Goal: Navigation & Orientation: Find specific page/section

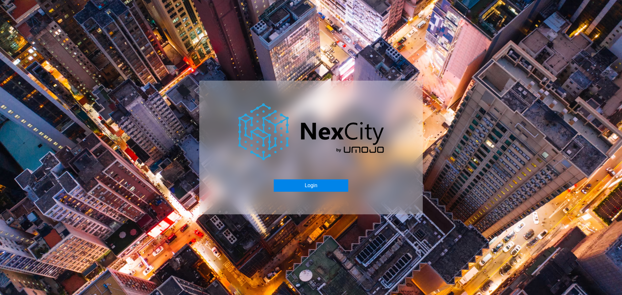
click at [320, 182] on button "Login" at bounding box center [311, 185] width 74 height 12
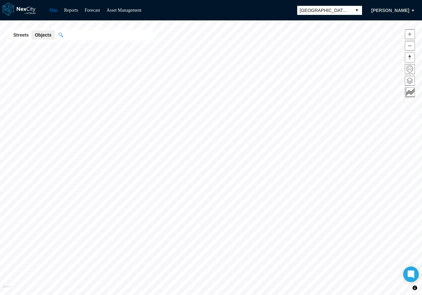
click at [344, 13] on span "[GEOGRAPHIC_DATA][PERSON_NAME]" at bounding box center [324, 10] width 49 height 6
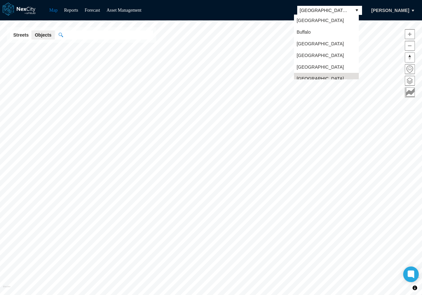
scroll to position [5, 0]
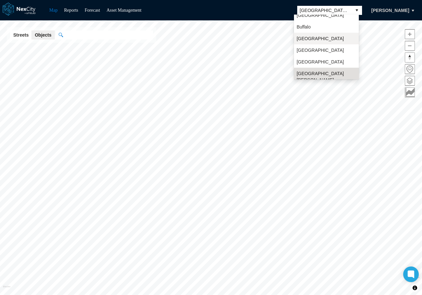
click at [317, 40] on li "[GEOGRAPHIC_DATA]" at bounding box center [326, 39] width 65 height 12
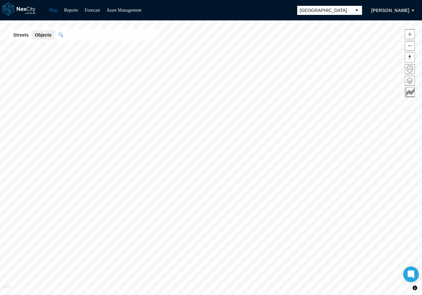
click at [408, 82] on span at bounding box center [409, 80] width 9 height 9
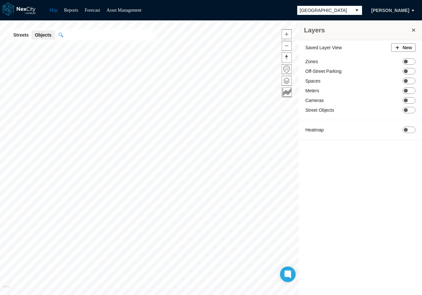
click at [353, 10] on button "select" at bounding box center [356, 10] width 10 height 9
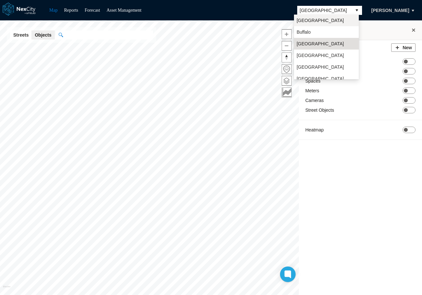
click at [328, 18] on li "[GEOGRAPHIC_DATA]" at bounding box center [326, 21] width 65 height 12
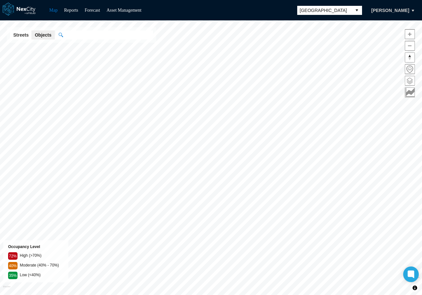
click at [409, 82] on span at bounding box center [409, 80] width 9 height 9
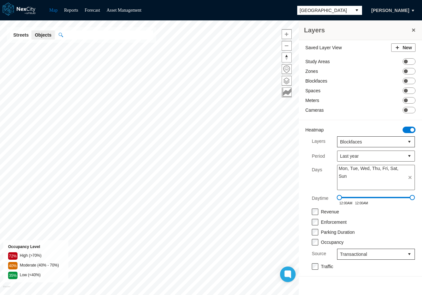
click at [407, 131] on span "ON OFF" at bounding box center [408, 130] width 13 height 6
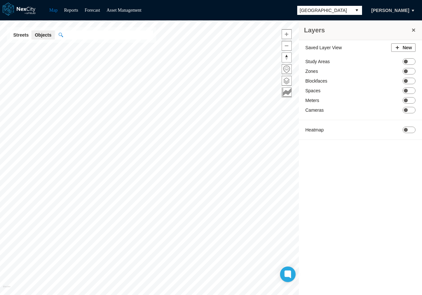
click at [348, 11] on span "[GEOGRAPHIC_DATA]" at bounding box center [324, 10] width 54 height 9
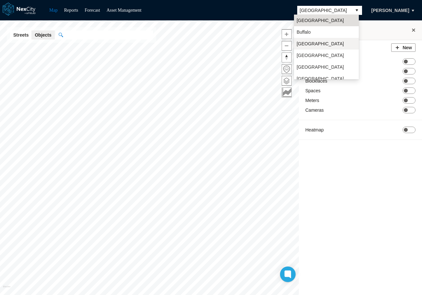
click at [311, 46] on span "[GEOGRAPHIC_DATA]" at bounding box center [319, 43] width 47 height 6
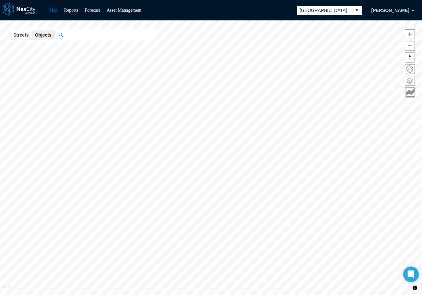
click at [409, 78] on span at bounding box center [409, 80] width 9 height 9
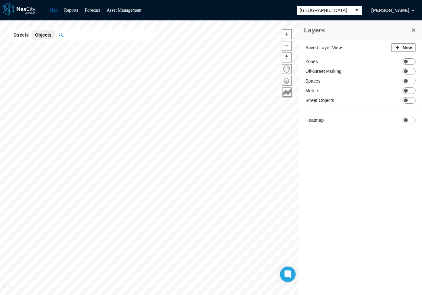
click at [346, 11] on span "[GEOGRAPHIC_DATA]" at bounding box center [324, 10] width 54 height 9
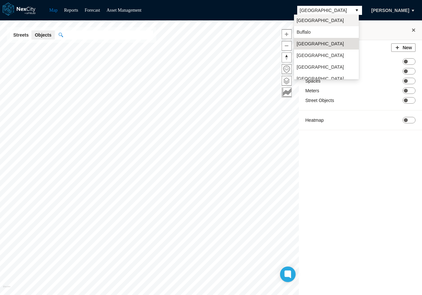
click at [322, 20] on li "[GEOGRAPHIC_DATA]" at bounding box center [326, 21] width 65 height 12
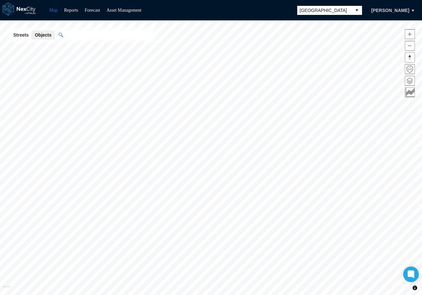
click at [409, 81] on span at bounding box center [409, 80] width 9 height 9
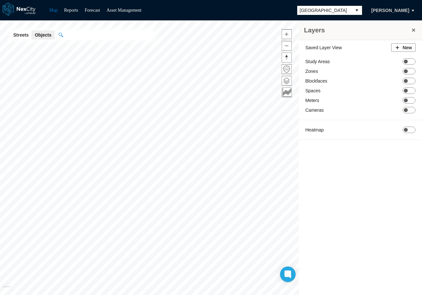
click at [352, 11] on button "select" at bounding box center [356, 10] width 10 height 9
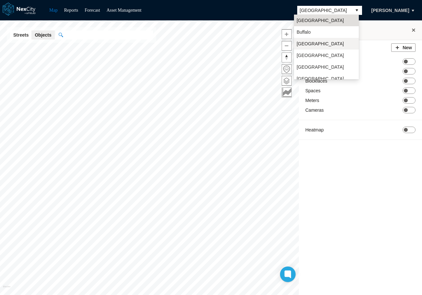
click at [309, 43] on span "[GEOGRAPHIC_DATA]" at bounding box center [319, 43] width 47 height 6
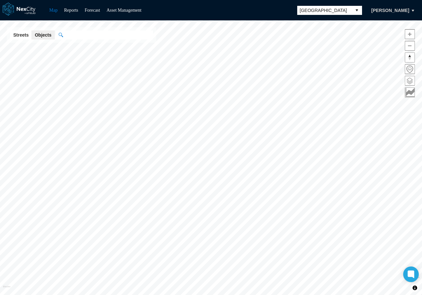
click at [411, 80] on span at bounding box center [409, 80] width 9 height 9
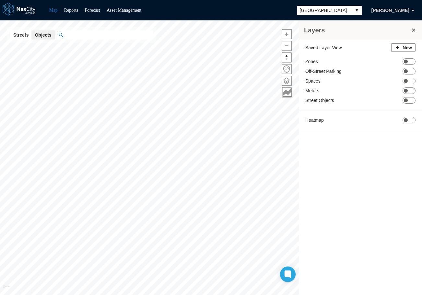
click at [351, 9] on button "select" at bounding box center [356, 10] width 10 height 9
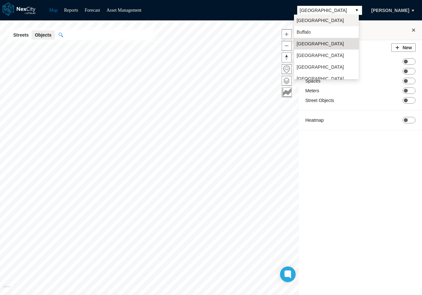
click at [333, 21] on li "[GEOGRAPHIC_DATA]" at bounding box center [326, 21] width 65 height 12
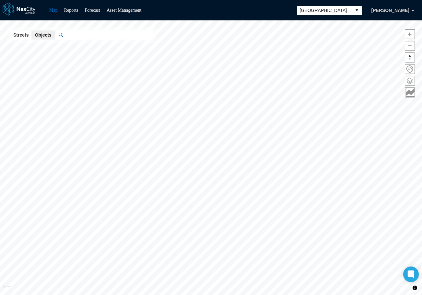
click at [407, 81] on span at bounding box center [409, 80] width 9 height 9
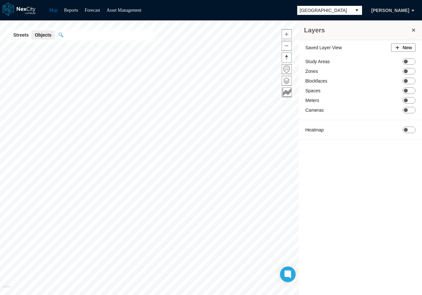
click at [410, 81] on span "ON OFF" at bounding box center [408, 81] width 13 height 6
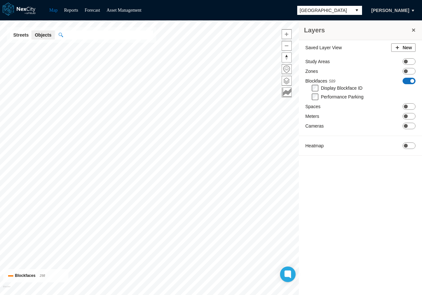
click at [411, 79] on span at bounding box center [412, 81] width 4 height 4
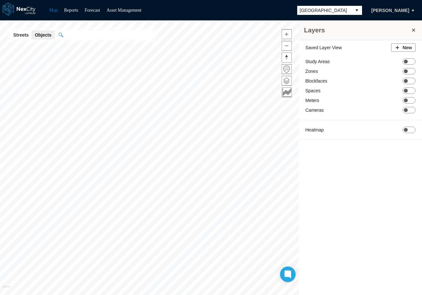
click at [345, 9] on span "[GEOGRAPHIC_DATA]" at bounding box center [324, 10] width 49 height 6
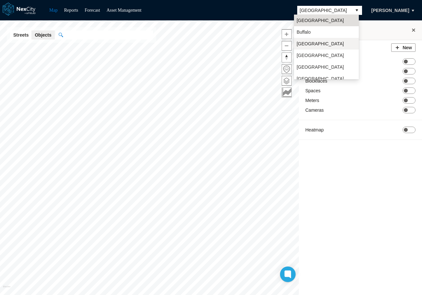
click at [310, 44] on span "[GEOGRAPHIC_DATA]" at bounding box center [319, 43] width 47 height 6
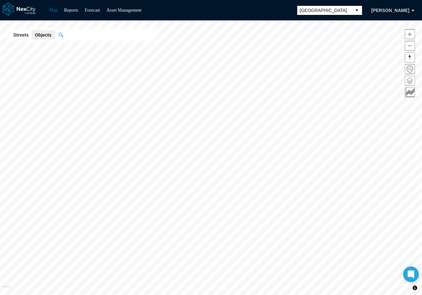
click at [406, 81] on span at bounding box center [409, 80] width 9 height 9
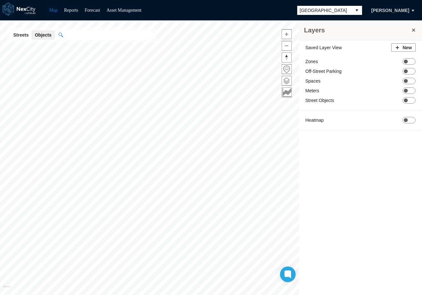
click at [347, 11] on span "[GEOGRAPHIC_DATA]" at bounding box center [324, 10] width 54 height 9
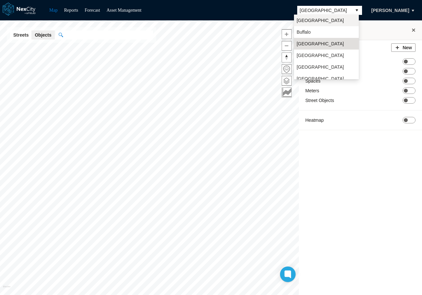
click at [316, 20] on li "[GEOGRAPHIC_DATA]" at bounding box center [326, 21] width 65 height 12
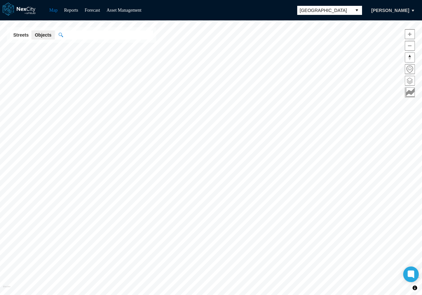
click at [411, 81] on span at bounding box center [409, 80] width 9 height 9
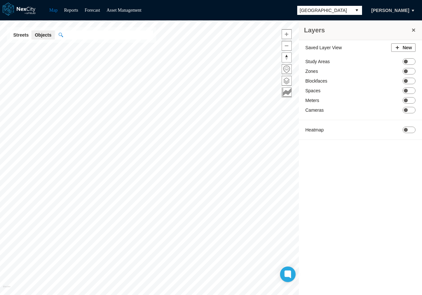
click at [352, 9] on button "select" at bounding box center [356, 10] width 10 height 9
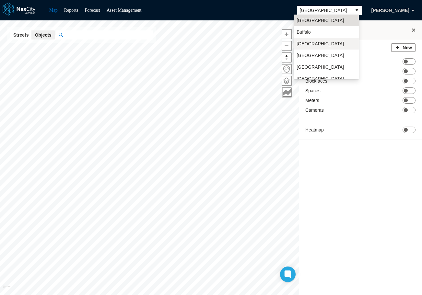
scroll to position [17, 0]
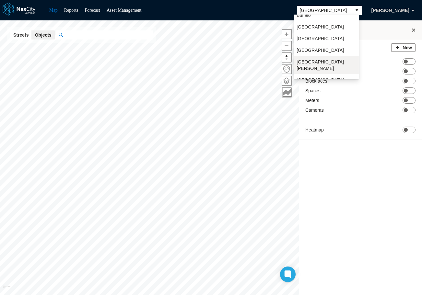
click at [316, 61] on li "[GEOGRAPHIC_DATA][PERSON_NAME]" at bounding box center [326, 65] width 65 height 18
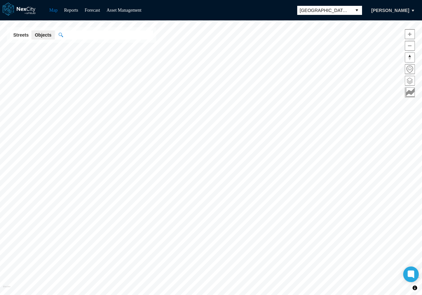
click at [409, 81] on span at bounding box center [409, 80] width 9 height 9
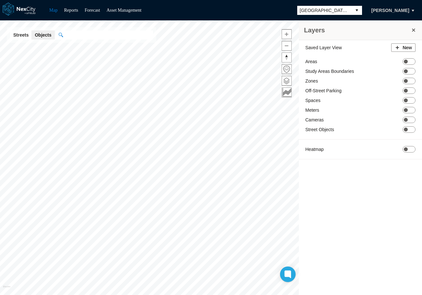
click at [348, 10] on span "[GEOGRAPHIC_DATA][PERSON_NAME]" at bounding box center [324, 10] width 54 height 9
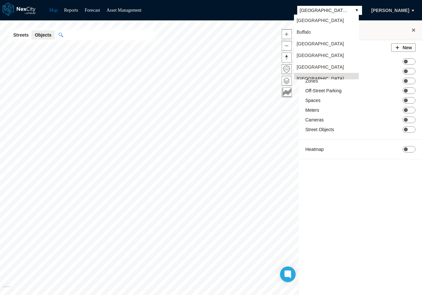
scroll to position [5, 0]
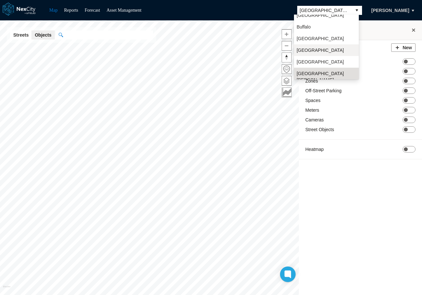
click at [314, 47] on span "[GEOGRAPHIC_DATA]" at bounding box center [319, 50] width 47 height 6
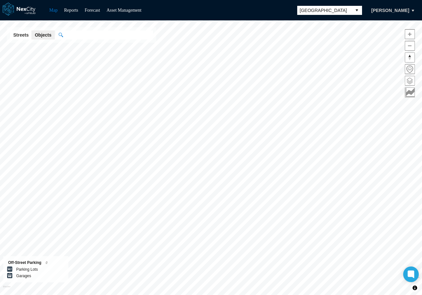
click at [412, 82] on span at bounding box center [409, 80] width 9 height 9
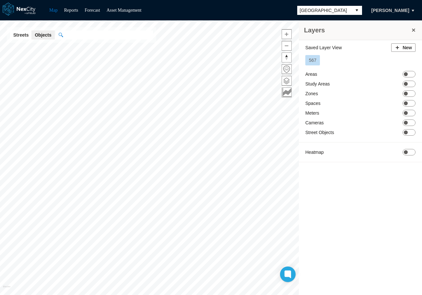
click at [408, 186] on div "Saved Layer View New 567 Areas ON OFF Study Areas ON OFF Zones ON OFF Spaces ON…" at bounding box center [360, 168] width 123 height 256
click at [347, 10] on span "[GEOGRAPHIC_DATA]" at bounding box center [324, 10] width 54 height 9
click at [410, 103] on span "ON OFF" at bounding box center [408, 103] width 13 height 6
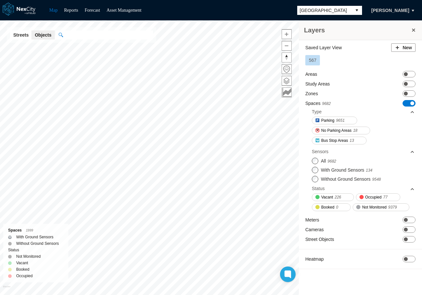
click at [325, 10] on span "[GEOGRAPHIC_DATA]" at bounding box center [324, 10] width 49 height 6
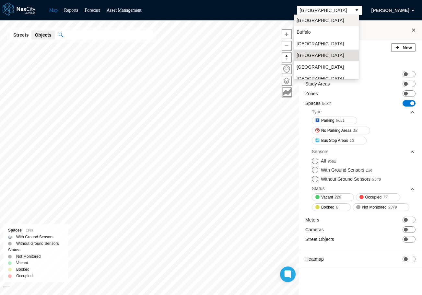
click at [314, 21] on span "[GEOGRAPHIC_DATA]" at bounding box center [319, 20] width 47 height 6
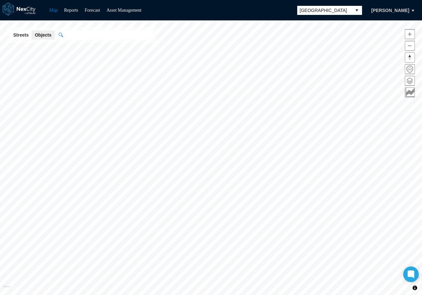
click at [407, 82] on span at bounding box center [409, 80] width 9 height 9
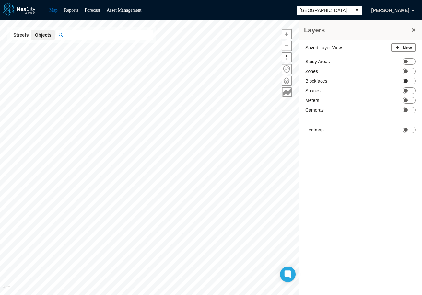
click at [410, 79] on span "ON OFF" at bounding box center [408, 81] width 13 height 6
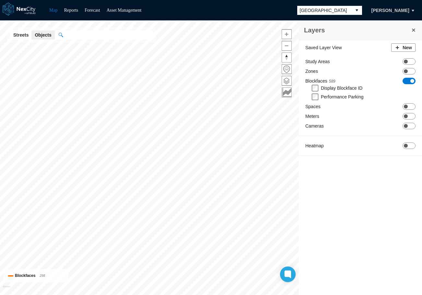
click at [351, 10] on button "select" at bounding box center [356, 10] width 10 height 9
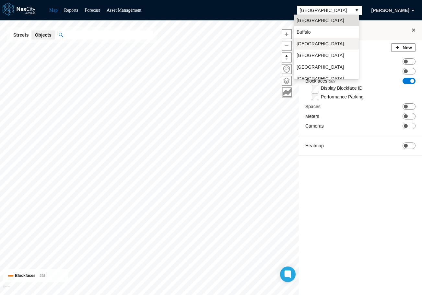
click at [315, 42] on li "[GEOGRAPHIC_DATA]" at bounding box center [326, 44] width 65 height 12
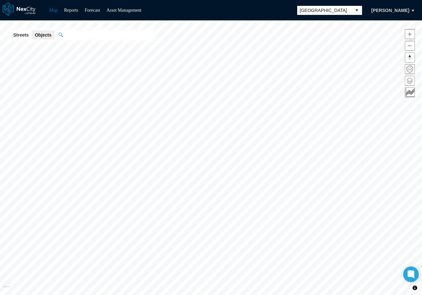
click at [407, 83] on span at bounding box center [409, 80] width 9 height 9
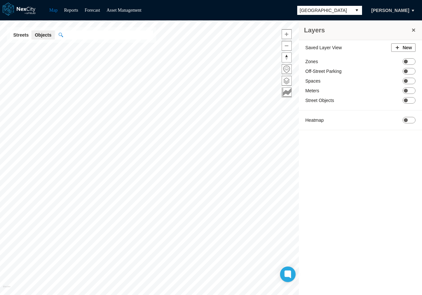
click at [415, 71] on div "Saved Layer View New Zones ON OFF Off-Street Parking ON OFF Spaces ON OFF Meter…" at bounding box center [360, 88] width 123 height 97
click at [409, 72] on span "ON OFF" at bounding box center [408, 71] width 13 height 6
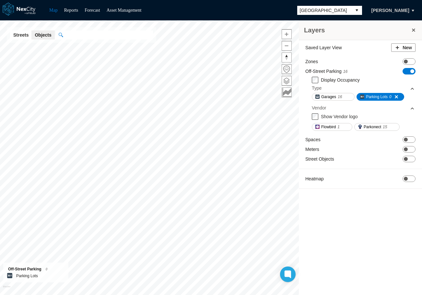
click at [348, 12] on span "[GEOGRAPHIC_DATA]" at bounding box center [324, 10] width 54 height 9
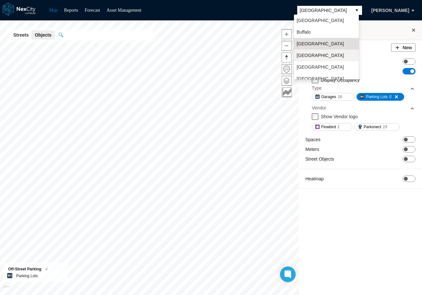
click at [323, 54] on li "[GEOGRAPHIC_DATA]" at bounding box center [326, 56] width 65 height 12
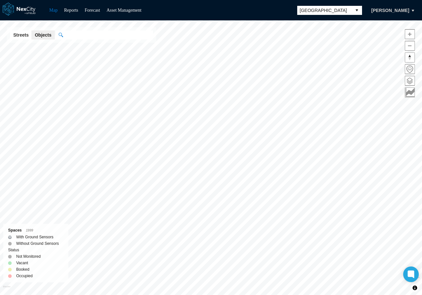
click at [409, 80] on span at bounding box center [409, 80] width 9 height 9
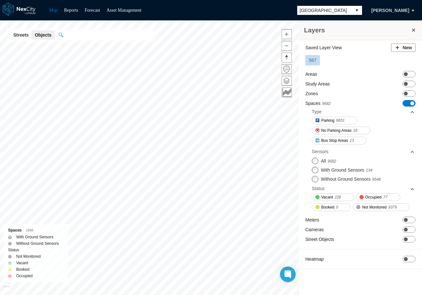
click at [407, 104] on span "ON OFF" at bounding box center [408, 103] width 13 height 6
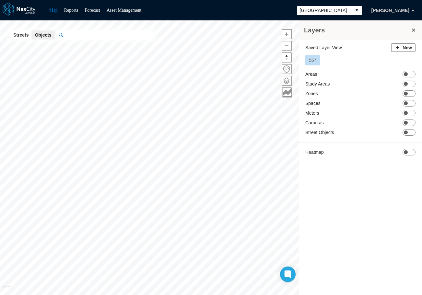
click at [345, 11] on span "[GEOGRAPHIC_DATA]" at bounding box center [324, 10] width 49 height 6
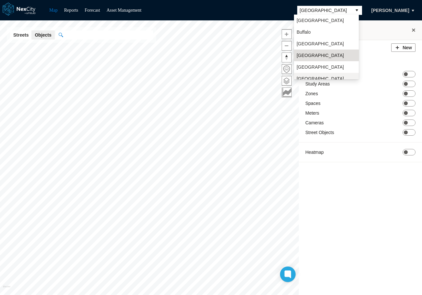
click at [312, 77] on span "[GEOGRAPHIC_DATA][PERSON_NAME]" at bounding box center [326, 81] width 60 height 13
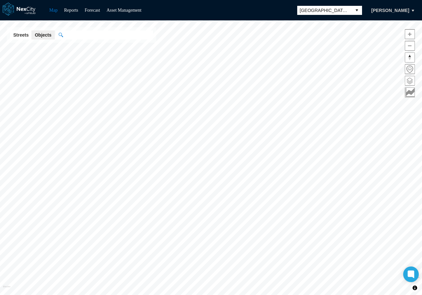
click at [408, 82] on span at bounding box center [409, 80] width 9 height 9
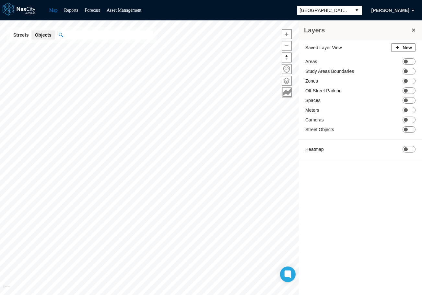
click at [339, 11] on span "[GEOGRAPHIC_DATA][PERSON_NAME]" at bounding box center [324, 10] width 49 height 6
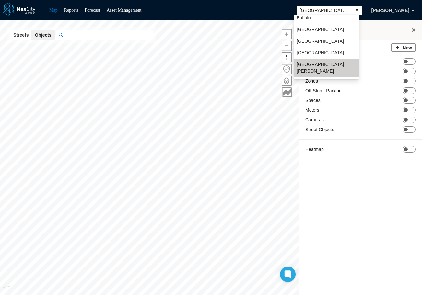
scroll to position [17, 0]
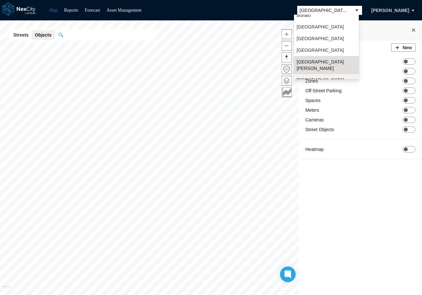
click at [305, 77] on span "[GEOGRAPHIC_DATA]" at bounding box center [319, 80] width 47 height 6
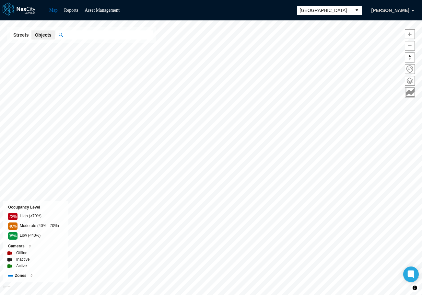
click at [410, 83] on span at bounding box center [409, 80] width 9 height 9
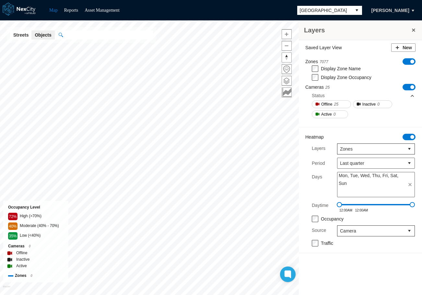
click at [410, 81] on div "Saved Layer View New Zones 7077 ON OFF Display Zone Name Display Zone Occupancy…" at bounding box center [360, 150] width 123 height 220
click at [351, 10] on button "select" at bounding box center [356, 10] width 10 height 9
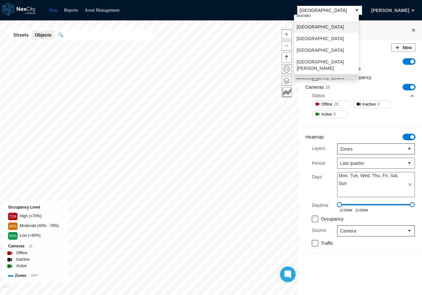
click at [319, 28] on li "[GEOGRAPHIC_DATA]" at bounding box center [326, 27] width 65 height 12
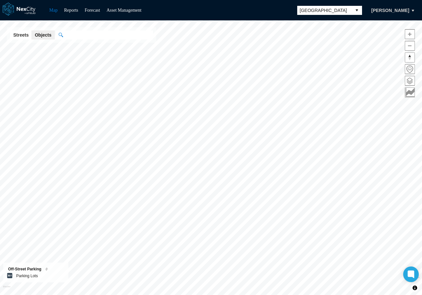
click at [409, 81] on span at bounding box center [409, 80] width 9 height 9
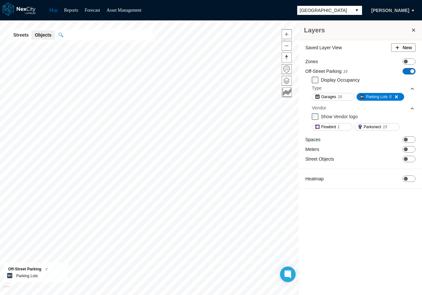
click at [408, 69] on span "ON OFF" at bounding box center [408, 71] width 13 height 6
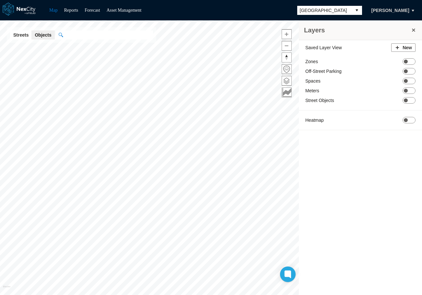
click at [351, 8] on button "select" at bounding box center [356, 10] width 10 height 9
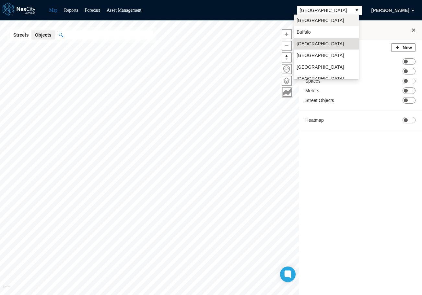
click at [329, 22] on li "[GEOGRAPHIC_DATA]" at bounding box center [326, 21] width 65 height 12
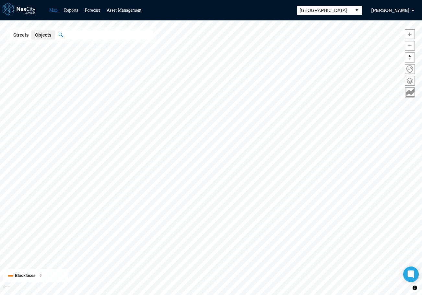
click at [410, 82] on span at bounding box center [409, 80] width 9 height 9
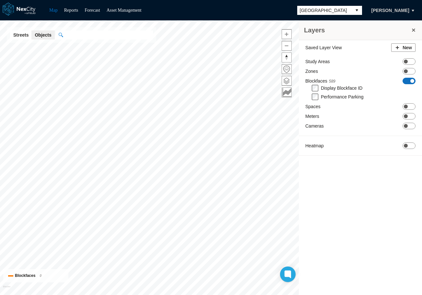
click at [408, 80] on span "ON OFF" at bounding box center [408, 81] width 13 height 6
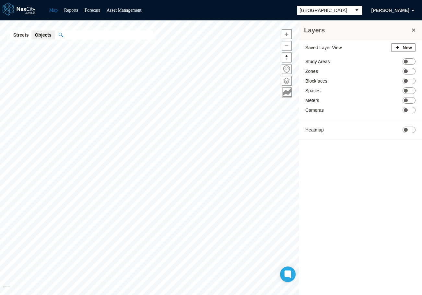
click at [345, 10] on span "[GEOGRAPHIC_DATA]" at bounding box center [324, 10] width 49 height 6
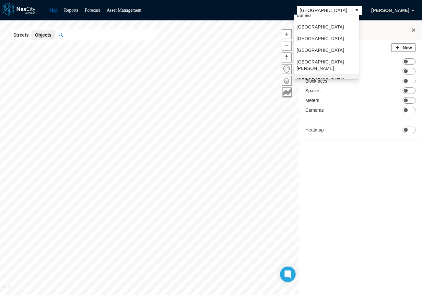
click at [309, 77] on span "[GEOGRAPHIC_DATA]" at bounding box center [319, 80] width 47 height 6
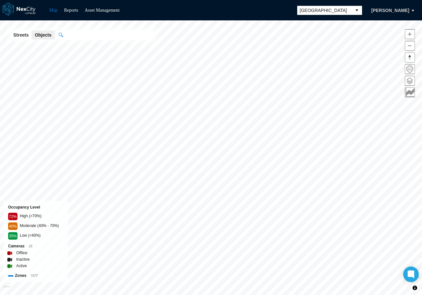
click at [409, 81] on span at bounding box center [409, 80] width 9 height 9
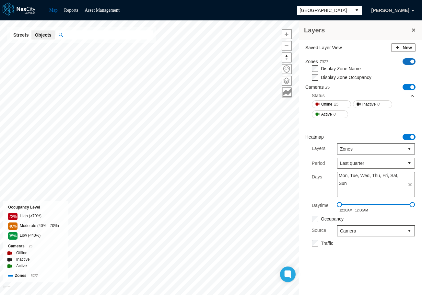
click at [414, 60] on span "ON OFF" at bounding box center [408, 61] width 13 height 6
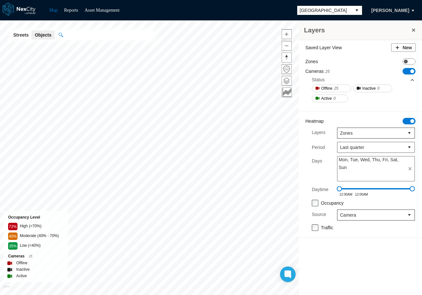
click at [408, 72] on span "ON OFF" at bounding box center [408, 71] width 13 height 6
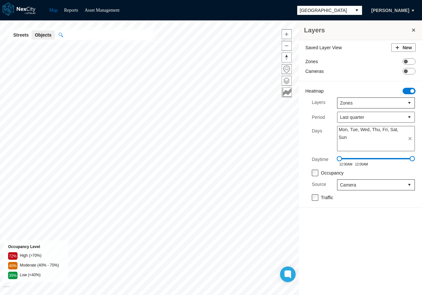
click at [408, 92] on span "ON OFF" at bounding box center [408, 91] width 13 height 6
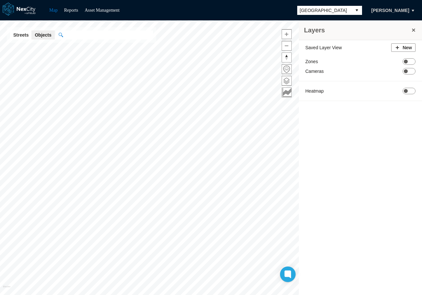
click at [343, 8] on span "[GEOGRAPHIC_DATA]" at bounding box center [324, 10] width 49 height 6
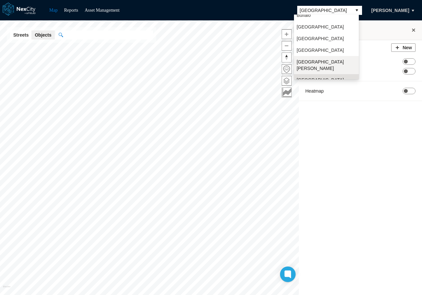
click at [315, 59] on li "[GEOGRAPHIC_DATA][PERSON_NAME]" at bounding box center [326, 65] width 65 height 18
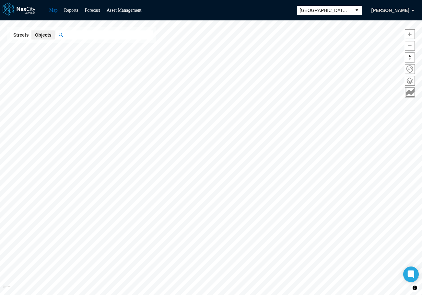
click at [410, 80] on span at bounding box center [409, 80] width 9 height 9
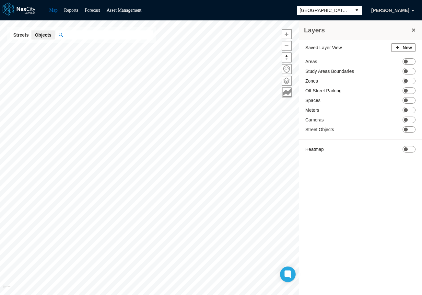
click at [345, 8] on span "[GEOGRAPHIC_DATA][PERSON_NAME]" at bounding box center [324, 10] width 49 height 6
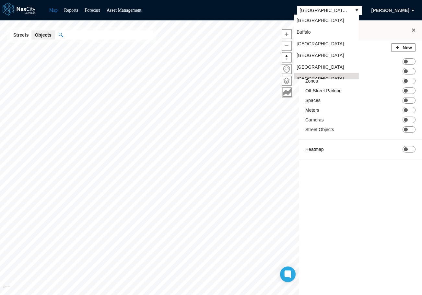
scroll to position [5, 0]
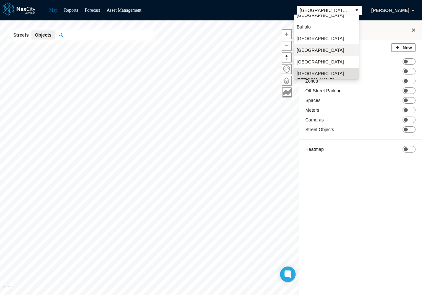
click at [323, 49] on li "[GEOGRAPHIC_DATA]" at bounding box center [326, 50] width 65 height 12
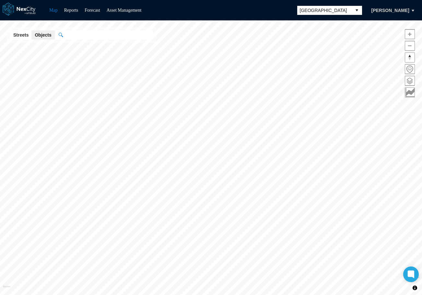
click at [409, 81] on span at bounding box center [409, 80] width 9 height 9
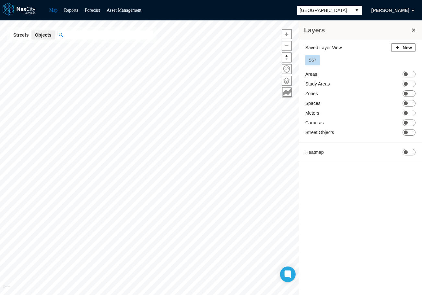
click at [348, 6] on span "[GEOGRAPHIC_DATA]" at bounding box center [324, 10] width 54 height 9
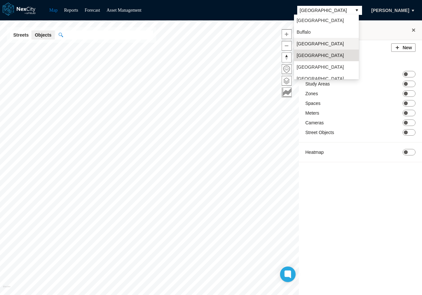
click at [316, 44] on li "[GEOGRAPHIC_DATA]" at bounding box center [326, 44] width 65 height 12
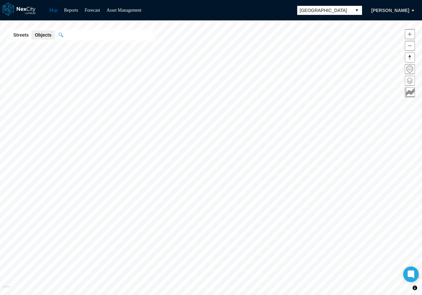
click at [407, 82] on span at bounding box center [409, 80] width 9 height 9
click at [411, 81] on span at bounding box center [409, 80] width 9 height 9
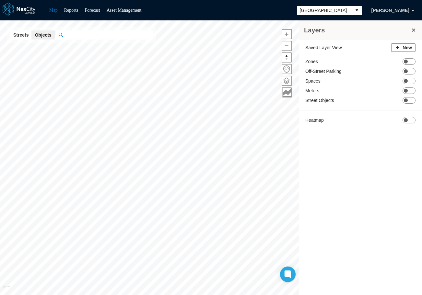
click at [344, 10] on span "[GEOGRAPHIC_DATA]" at bounding box center [324, 10] width 49 height 6
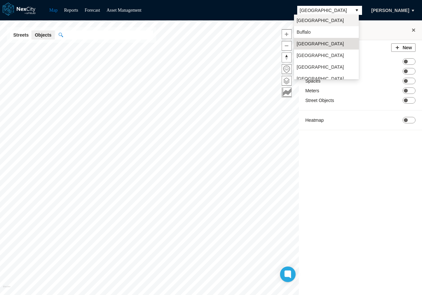
click at [326, 20] on li "[GEOGRAPHIC_DATA]" at bounding box center [326, 21] width 65 height 12
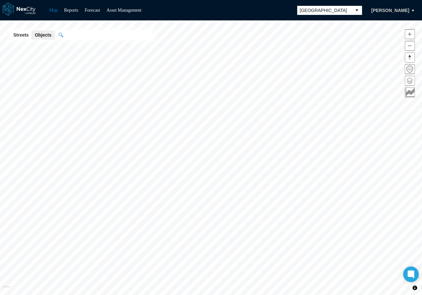
click at [409, 82] on span at bounding box center [409, 80] width 9 height 9
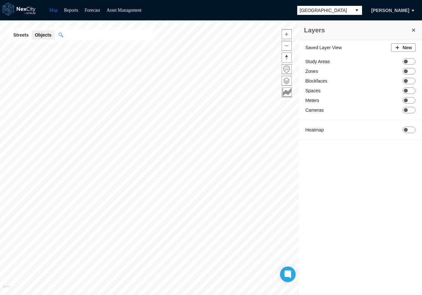
click at [351, 13] on button "select" at bounding box center [356, 10] width 10 height 9
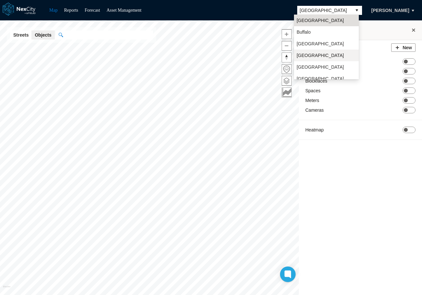
click at [323, 53] on li "[GEOGRAPHIC_DATA]" at bounding box center [326, 56] width 65 height 12
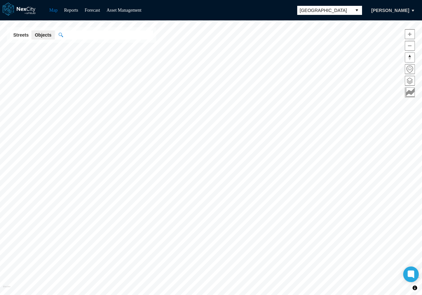
click at [410, 82] on span at bounding box center [409, 80] width 9 height 9
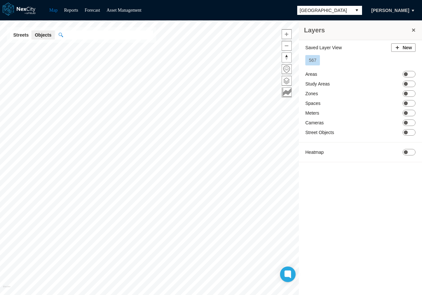
click at [317, 60] on button "567" at bounding box center [312, 60] width 15 height 10
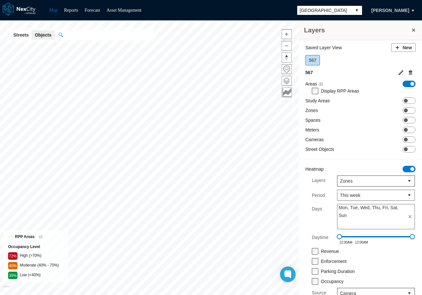
click at [406, 73] on button at bounding box center [410, 73] width 10 height 10
click at [396, 72] on button at bounding box center [401, 73] width 10 height 10
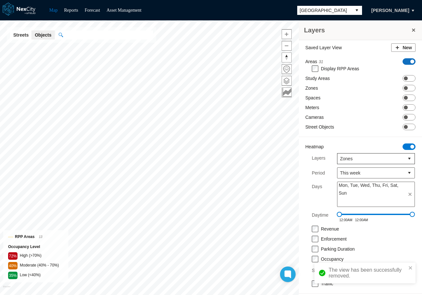
click at [409, 60] on span "ON OFF" at bounding box center [408, 61] width 13 height 6
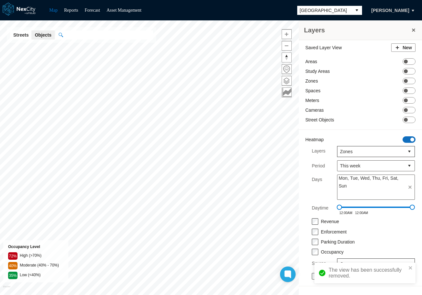
click at [406, 141] on span "ON OFF" at bounding box center [408, 139] width 13 height 6
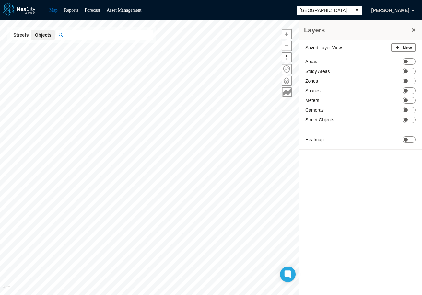
click at [353, 12] on button "select" at bounding box center [356, 10] width 10 height 9
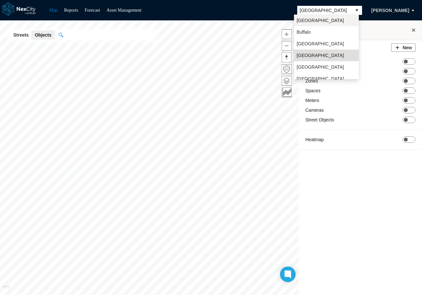
click at [323, 22] on li "[GEOGRAPHIC_DATA]" at bounding box center [326, 21] width 65 height 12
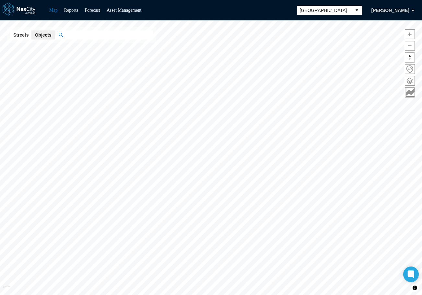
click at [410, 80] on span at bounding box center [409, 80] width 9 height 9
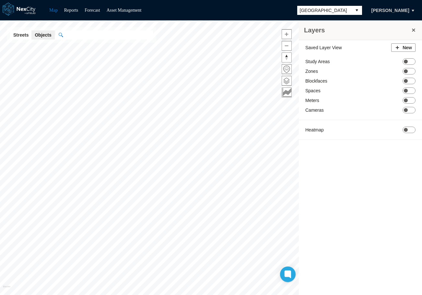
click at [351, 6] on button "select" at bounding box center [356, 10] width 10 height 9
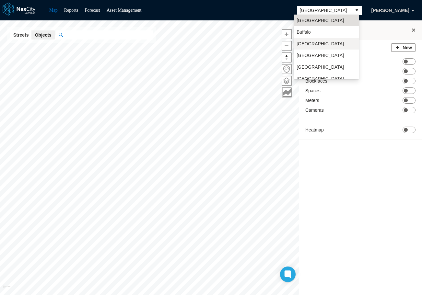
click at [315, 43] on li "[GEOGRAPHIC_DATA]" at bounding box center [326, 44] width 65 height 12
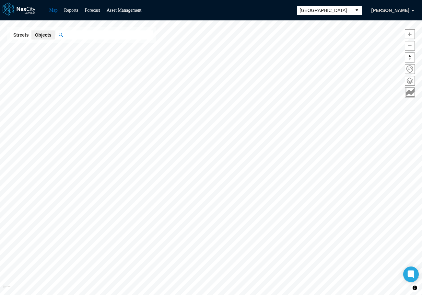
click at [409, 80] on span at bounding box center [409, 80] width 9 height 9
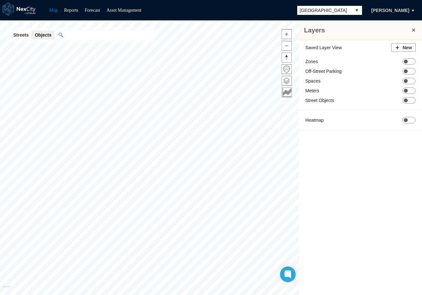
click at [345, 11] on span "[GEOGRAPHIC_DATA]" at bounding box center [324, 10] width 49 height 6
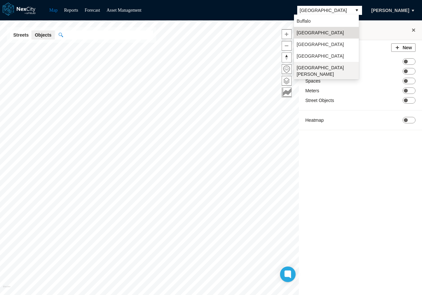
scroll to position [17, 0]
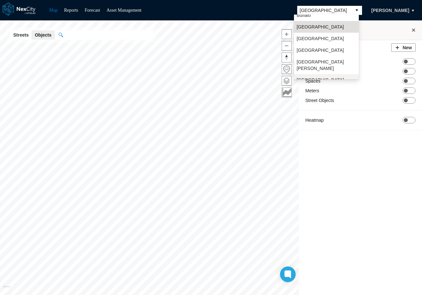
click at [311, 74] on li "[GEOGRAPHIC_DATA]" at bounding box center [326, 80] width 65 height 12
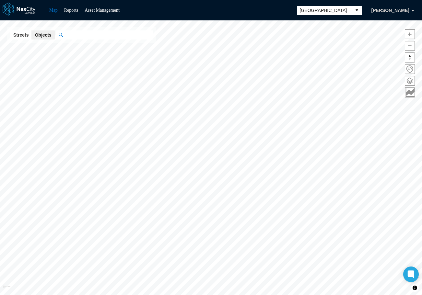
click at [408, 81] on span at bounding box center [409, 80] width 9 height 9
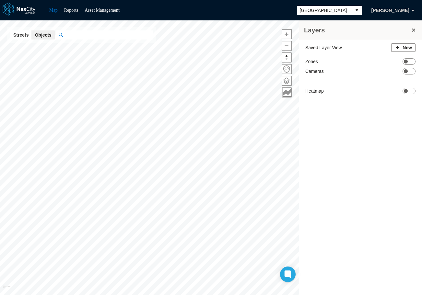
click at [352, 10] on button "select" at bounding box center [356, 10] width 10 height 9
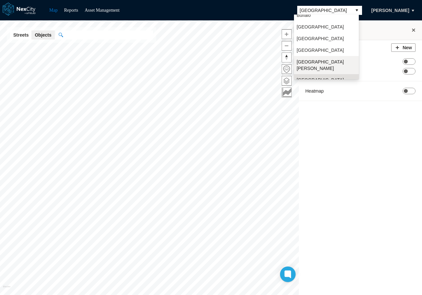
click at [313, 61] on span "[GEOGRAPHIC_DATA][PERSON_NAME]" at bounding box center [326, 65] width 60 height 13
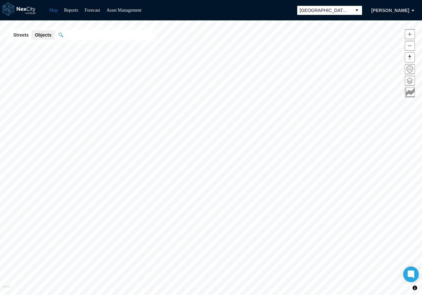
click at [407, 81] on span at bounding box center [409, 80] width 9 height 9
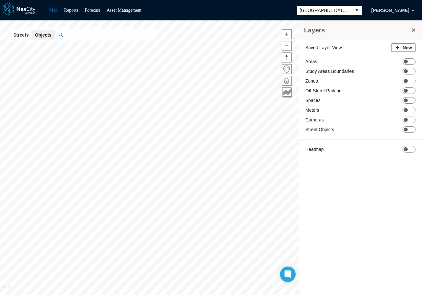
click at [354, 8] on button "select" at bounding box center [356, 10] width 10 height 9
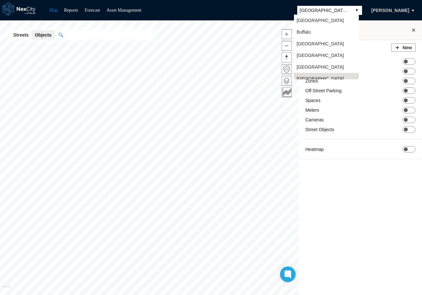
scroll to position [5, 0]
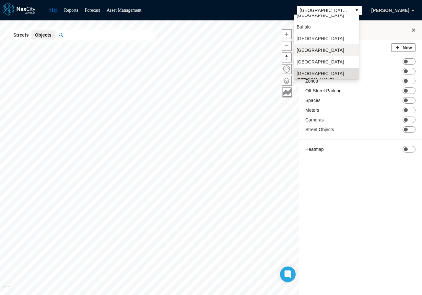
click at [305, 46] on li "[GEOGRAPHIC_DATA]" at bounding box center [326, 50] width 65 height 12
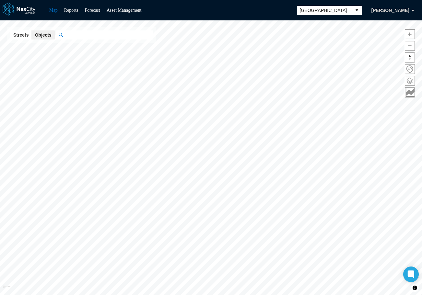
click at [412, 82] on span at bounding box center [409, 80] width 9 height 9
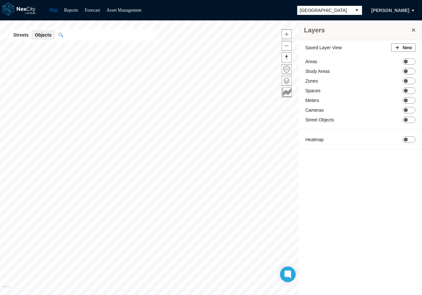
click at [346, 14] on span "[GEOGRAPHIC_DATA]" at bounding box center [324, 10] width 54 height 9
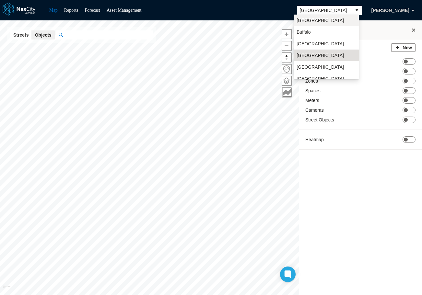
click at [324, 20] on li "[GEOGRAPHIC_DATA]" at bounding box center [326, 21] width 65 height 12
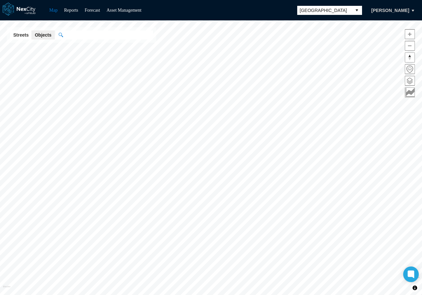
click at [409, 82] on span at bounding box center [409, 80] width 9 height 9
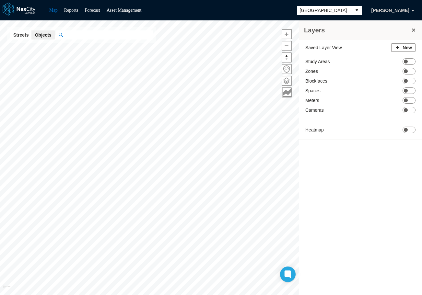
click at [351, 9] on button "select" at bounding box center [356, 10] width 10 height 9
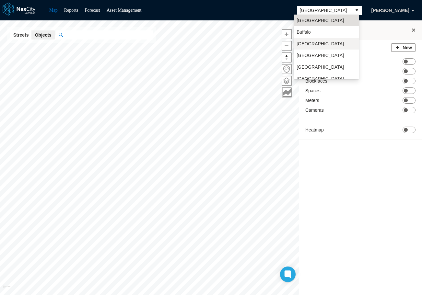
click at [313, 43] on span "[GEOGRAPHIC_DATA]" at bounding box center [319, 43] width 47 height 6
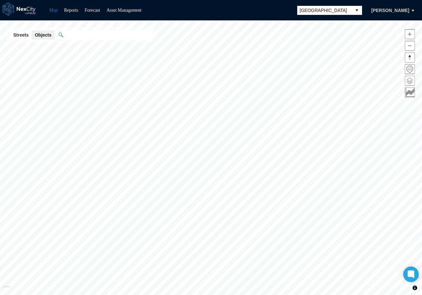
click at [408, 82] on span at bounding box center [409, 80] width 9 height 9
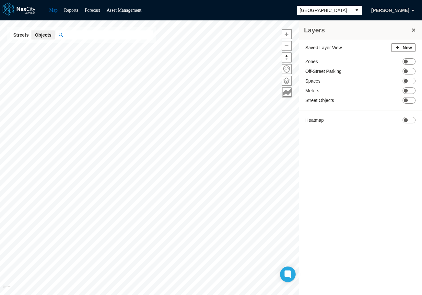
click at [352, 10] on button "select" at bounding box center [356, 10] width 10 height 9
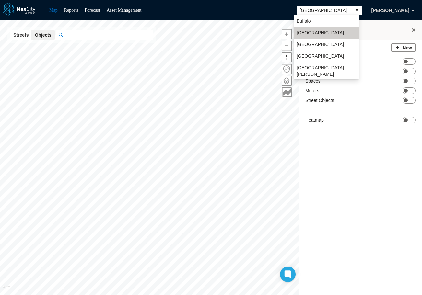
scroll to position [17, 0]
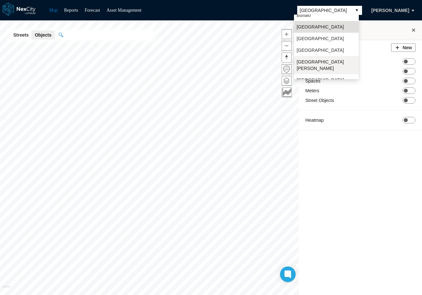
click at [310, 61] on span "[GEOGRAPHIC_DATA][PERSON_NAME]" at bounding box center [326, 65] width 60 height 13
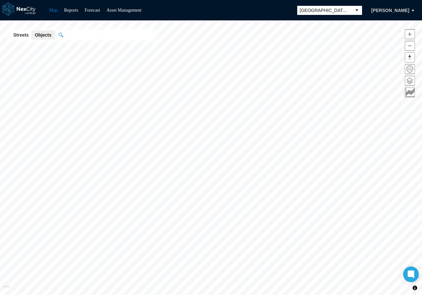
click at [412, 82] on span at bounding box center [409, 80] width 9 height 9
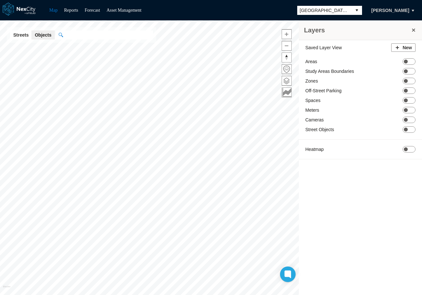
click at [353, 10] on button "select" at bounding box center [356, 10] width 10 height 9
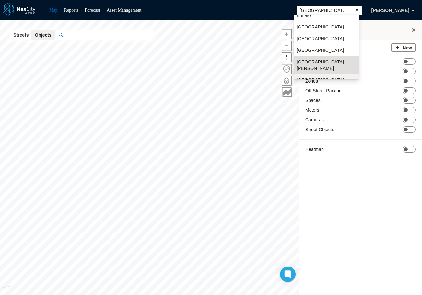
click at [307, 77] on span "[GEOGRAPHIC_DATA]" at bounding box center [319, 80] width 47 height 6
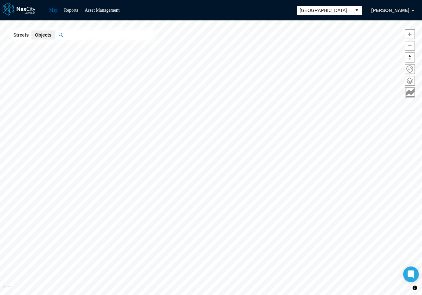
click at [409, 82] on span at bounding box center [409, 80] width 9 height 9
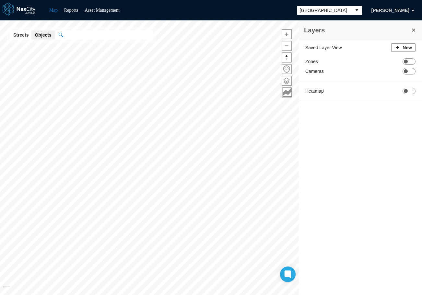
click at [348, 11] on span "[GEOGRAPHIC_DATA]" at bounding box center [324, 10] width 54 height 9
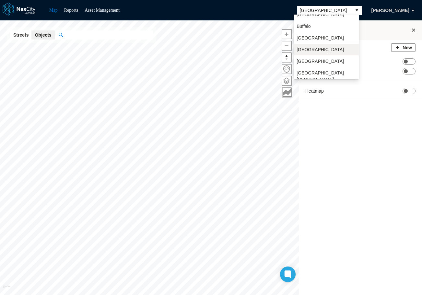
scroll to position [0, 0]
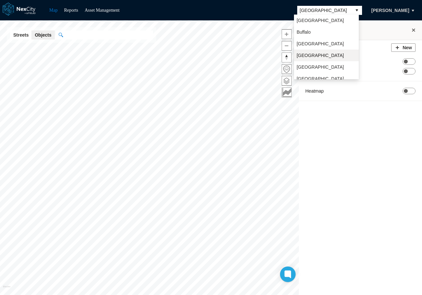
click at [315, 57] on span "[GEOGRAPHIC_DATA]" at bounding box center [319, 55] width 47 height 6
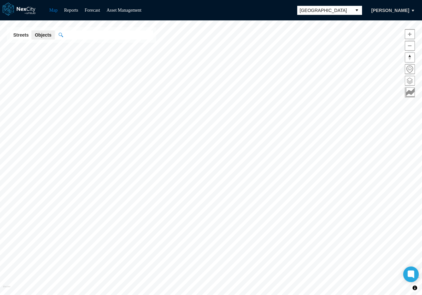
click at [408, 81] on span at bounding box center [409, 80] width 9 height 9
click at [412, 85] on span at bounding box center [409, 80] width 9 height 9
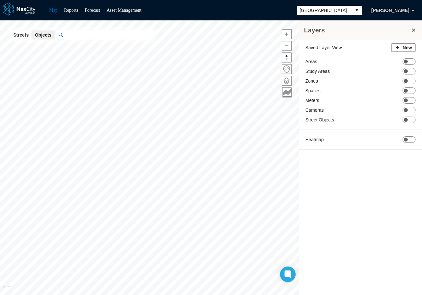
click at [347, 9] on span "[GEOGRAPHIC_DATA]" at bounding box center [324, 10] width 54 height 9
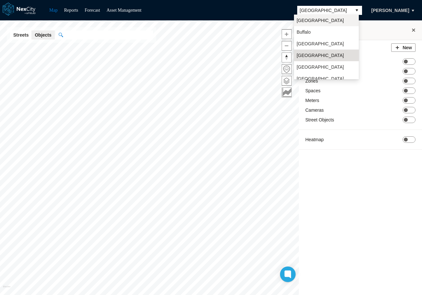
click at [318, 21] on li "[GEOGRAPHIC_DATA]" at bounding box center [326, 21] width 65 height 12
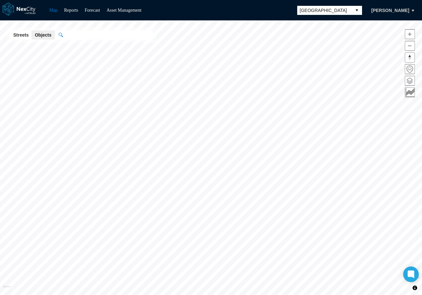
click at [408, 81] on span at bounding box center [409, 80] width 9 height 9
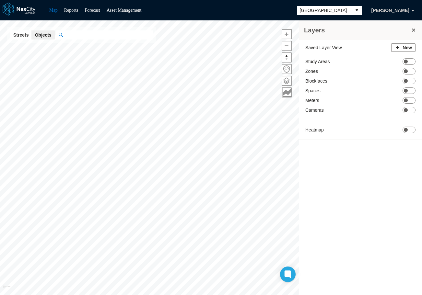
click at [348, 10] on span "[GEOGRAPHIC_DATA]" at bounding box center [324, 10] width 54 height 9
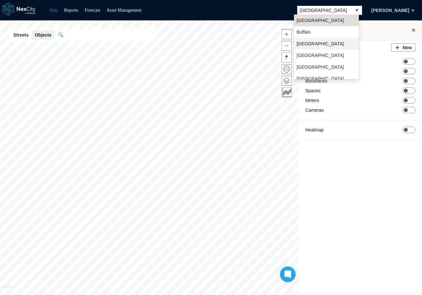
click at [313, 42] on span "[GEOGRAPHIC_DATA]" at bounding box center [319, 43] width 47 height 6
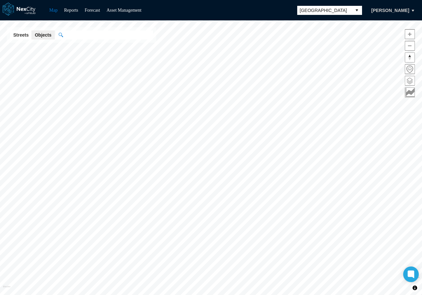
click at [407, 80] on span at bounding box center [409, 80] width 9 height 9
